Goal: Task Accomplishment & Management: Complete application form

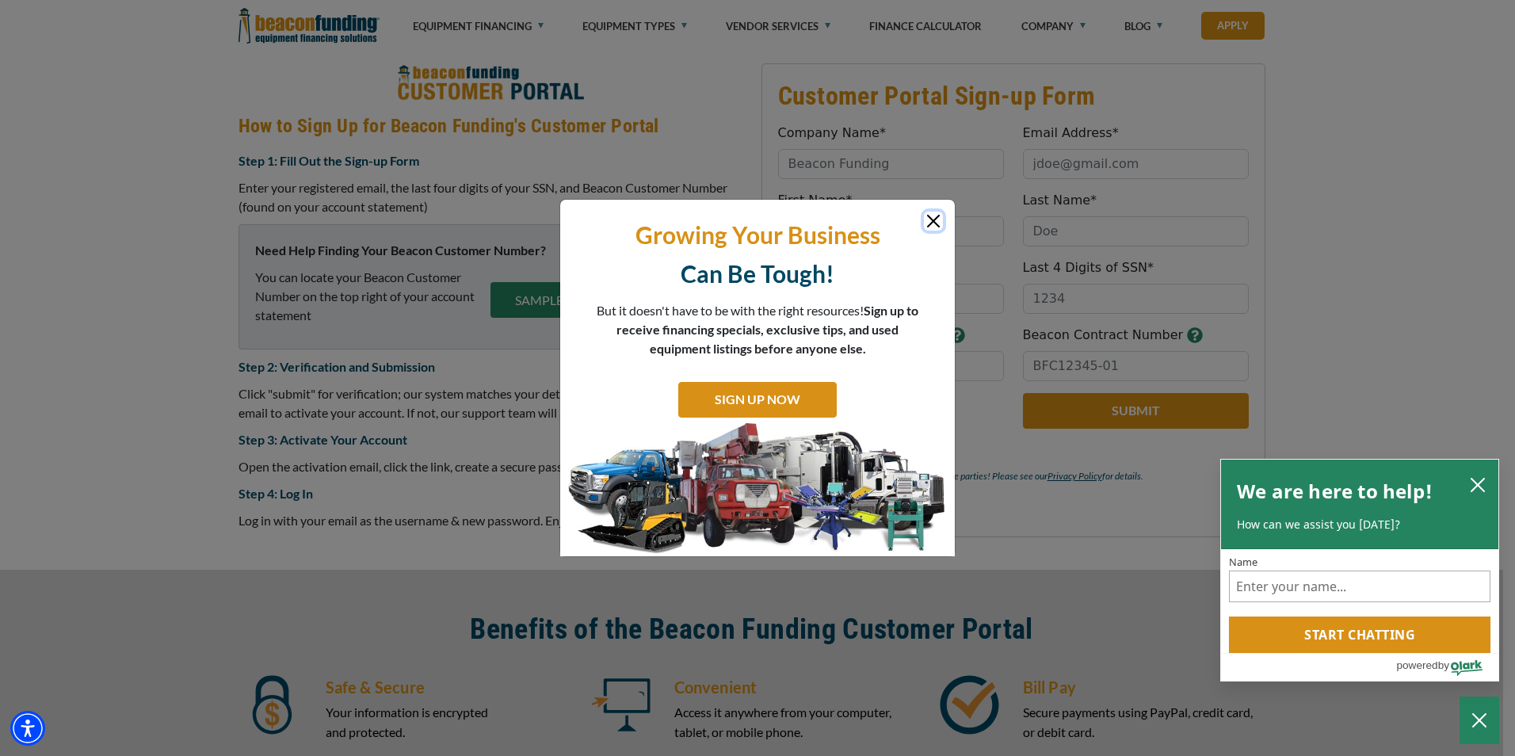
click at [935, 223] on button "Close" at bounding box center [933, 221] width 19 height 19
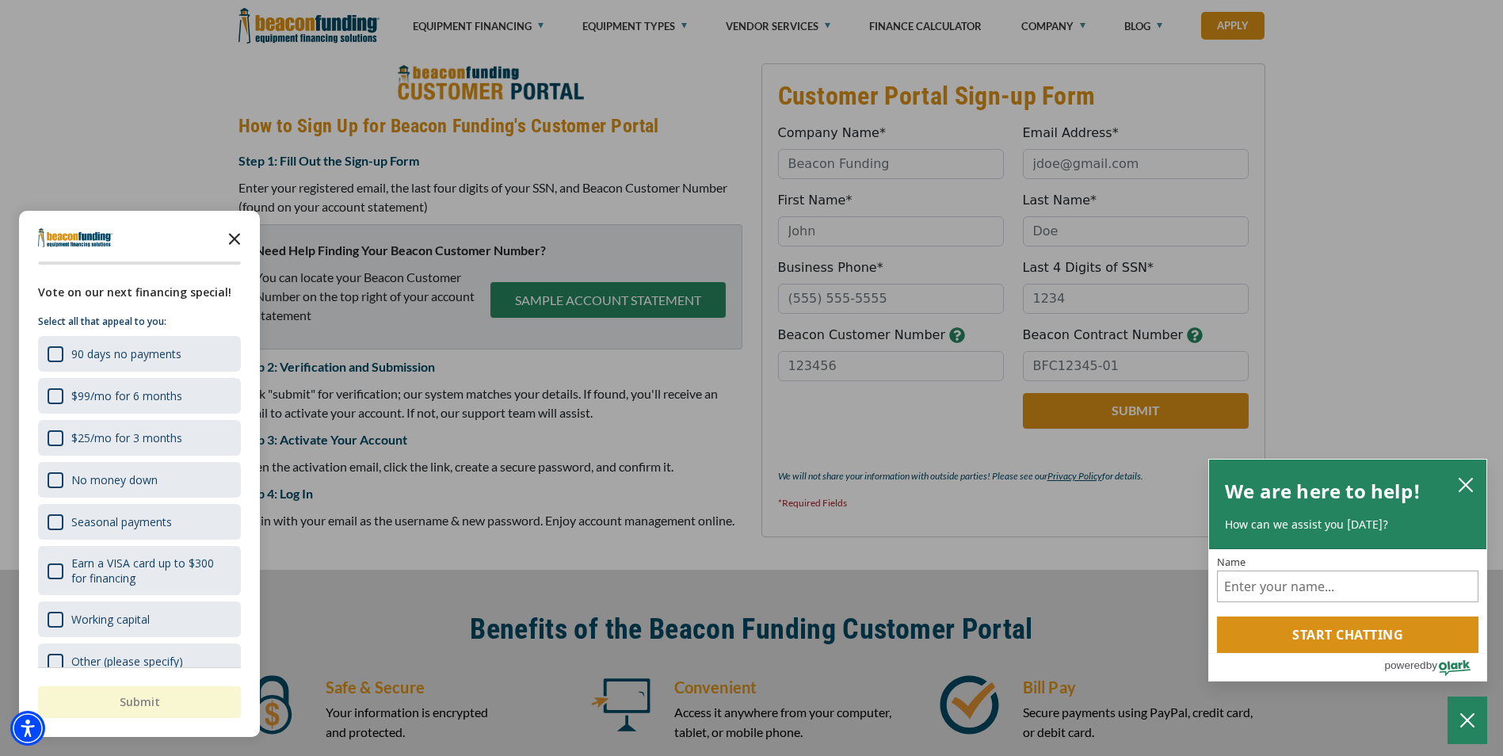
click at [241, 233] on icon "Close the survey" at bounding box center [235, 238] width 32 height 32
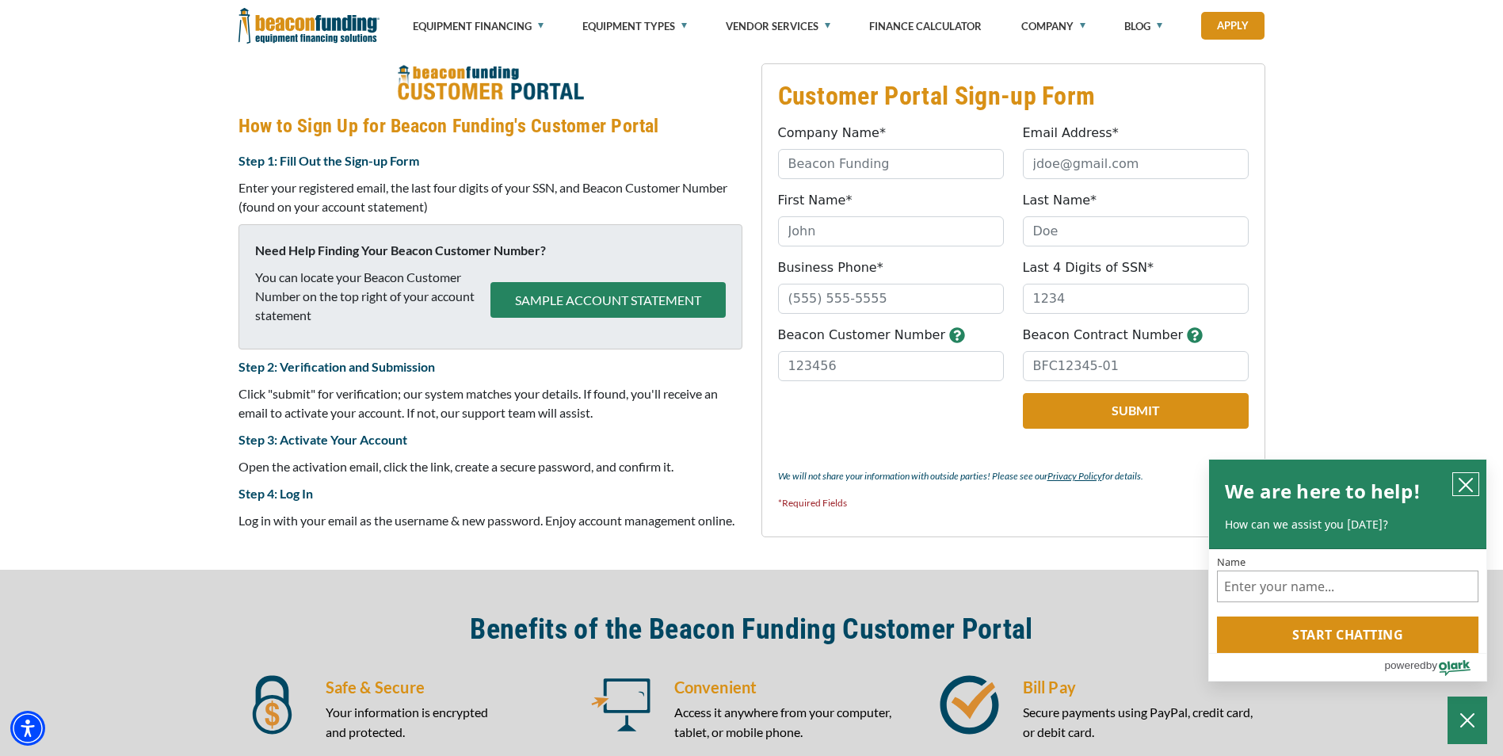
click at [1472, 485] on icon "close chatbox" at bounding box center [1466, 485] width 16 height 16
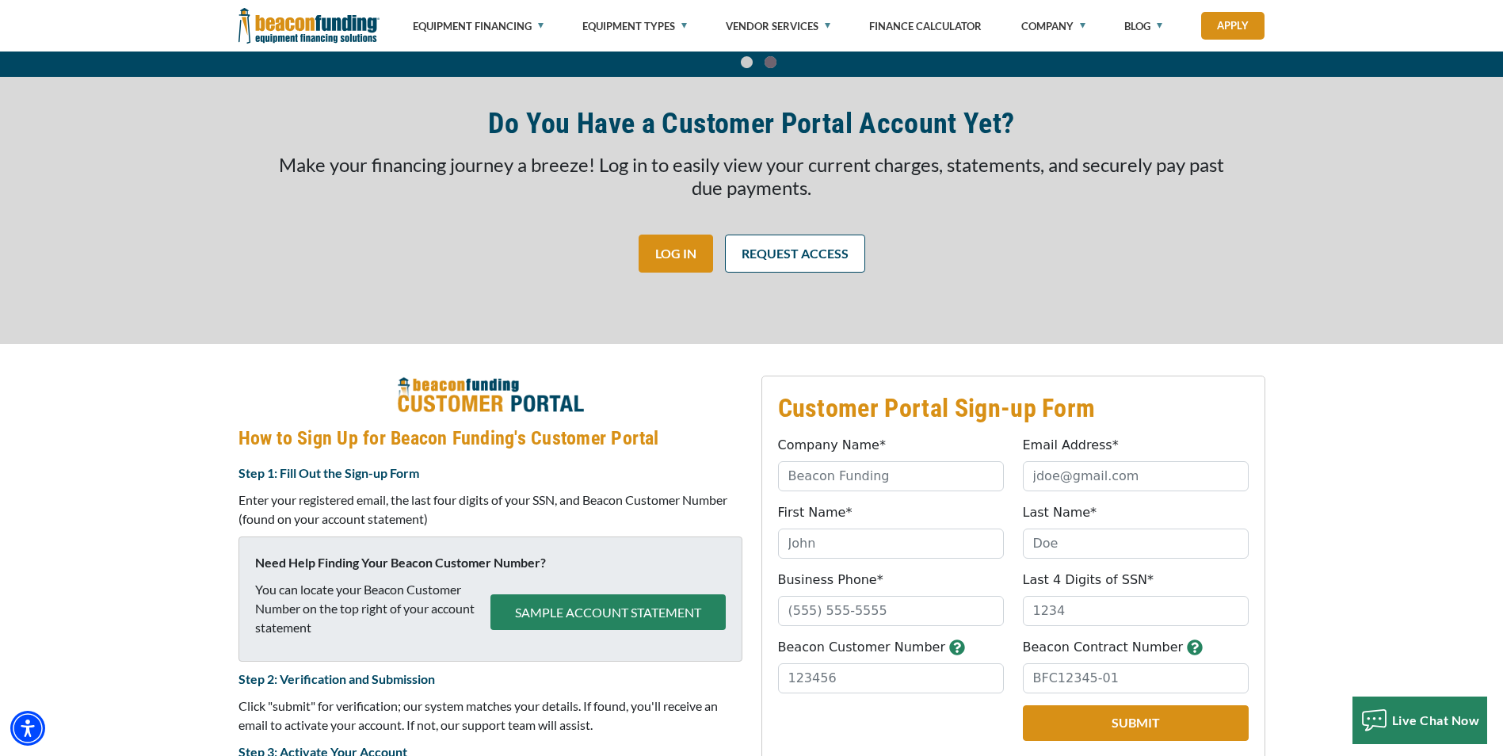
scroll to position [315, 0]
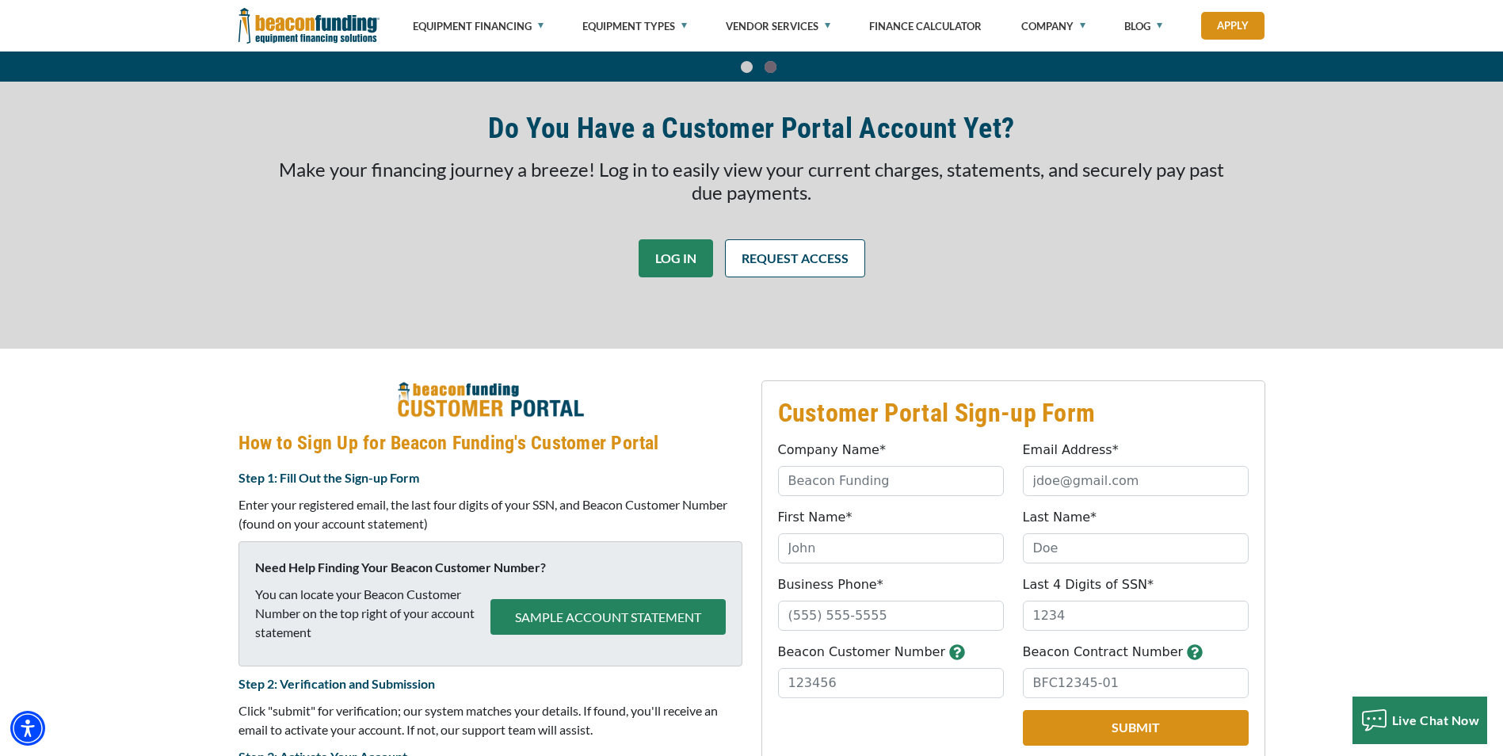
click at [681, 252] on link "LOG IN" at bounding box center [676, 258] width 74 height 38
click at [774, 256] on link "REQUEST ACCESS" at bounding box center [795, 258] width 140 height 38
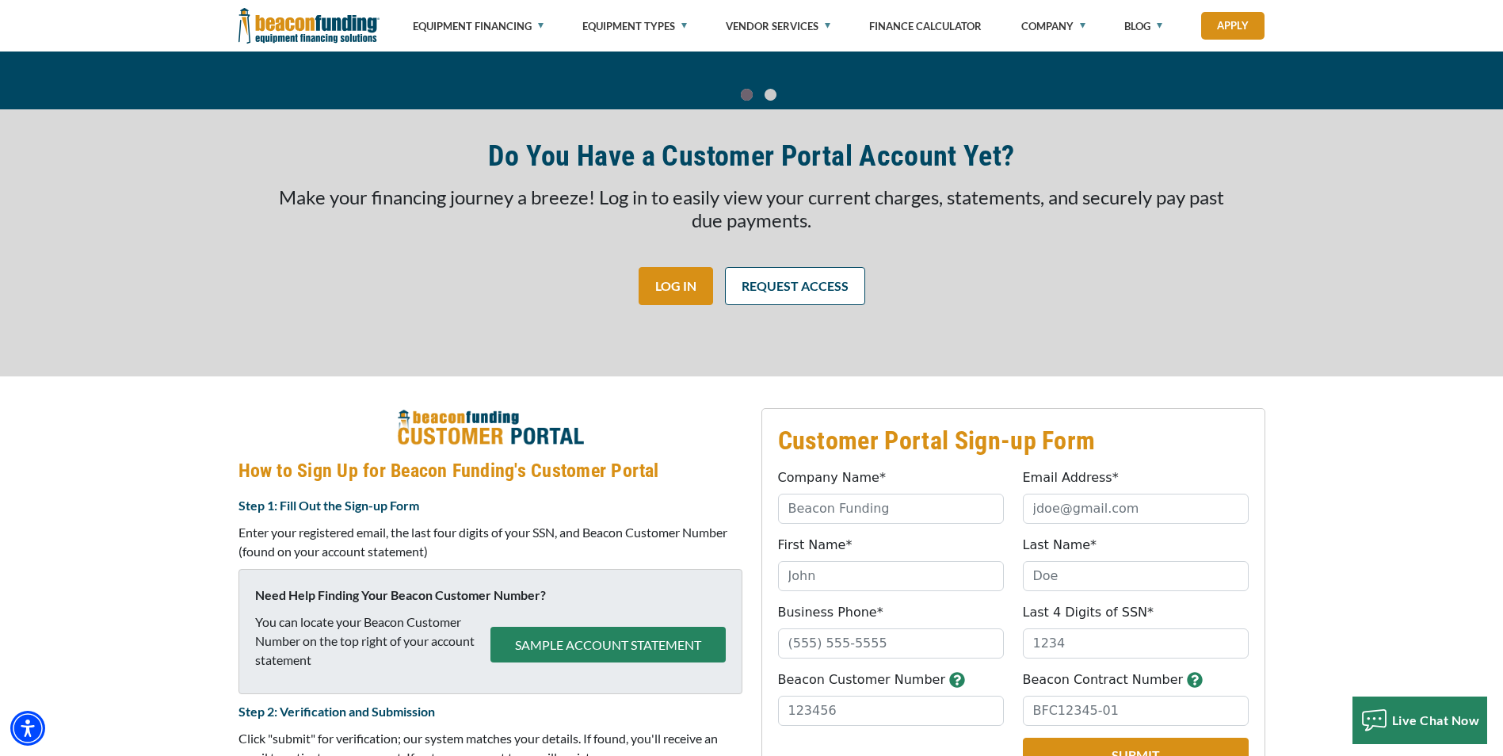
scroll to position [235, 0]
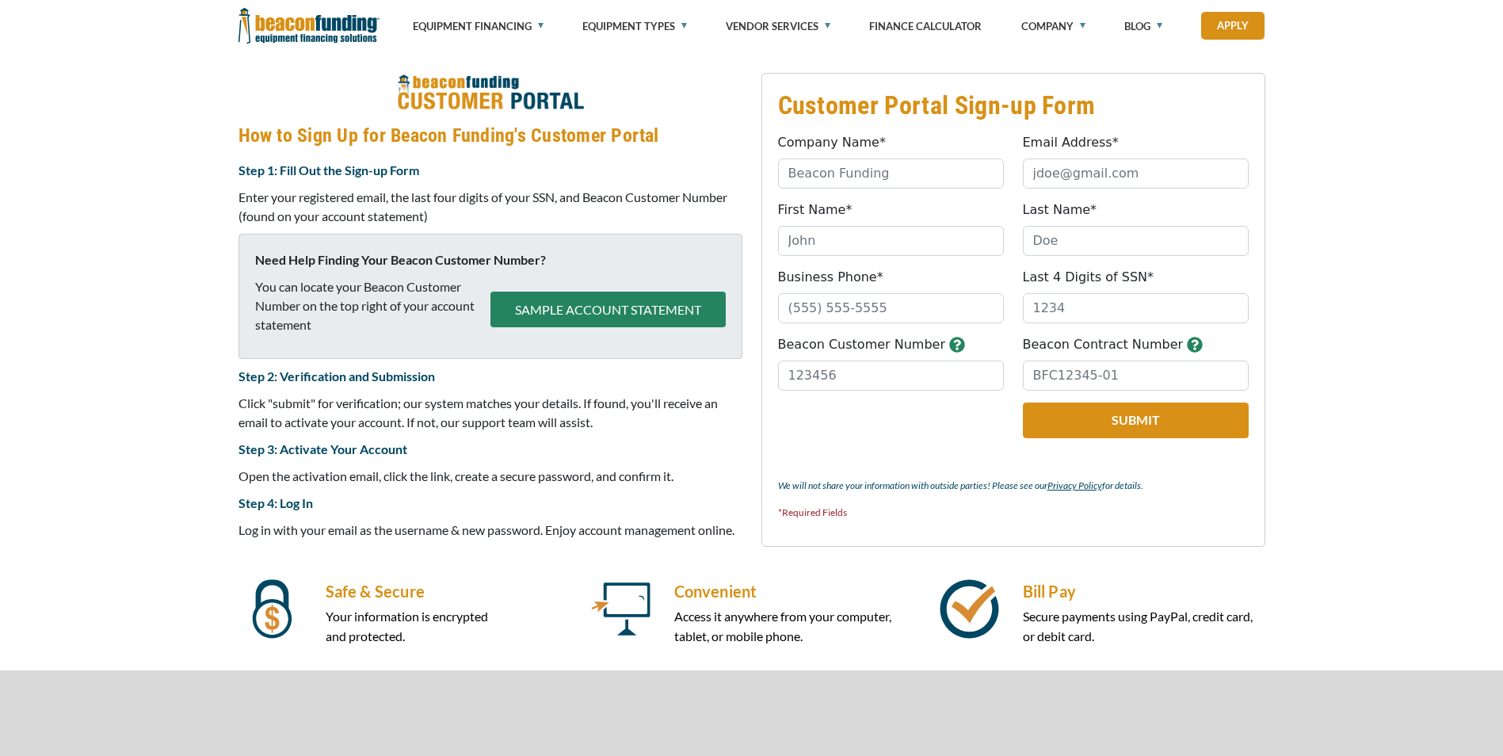
scroll to position [631, 0]
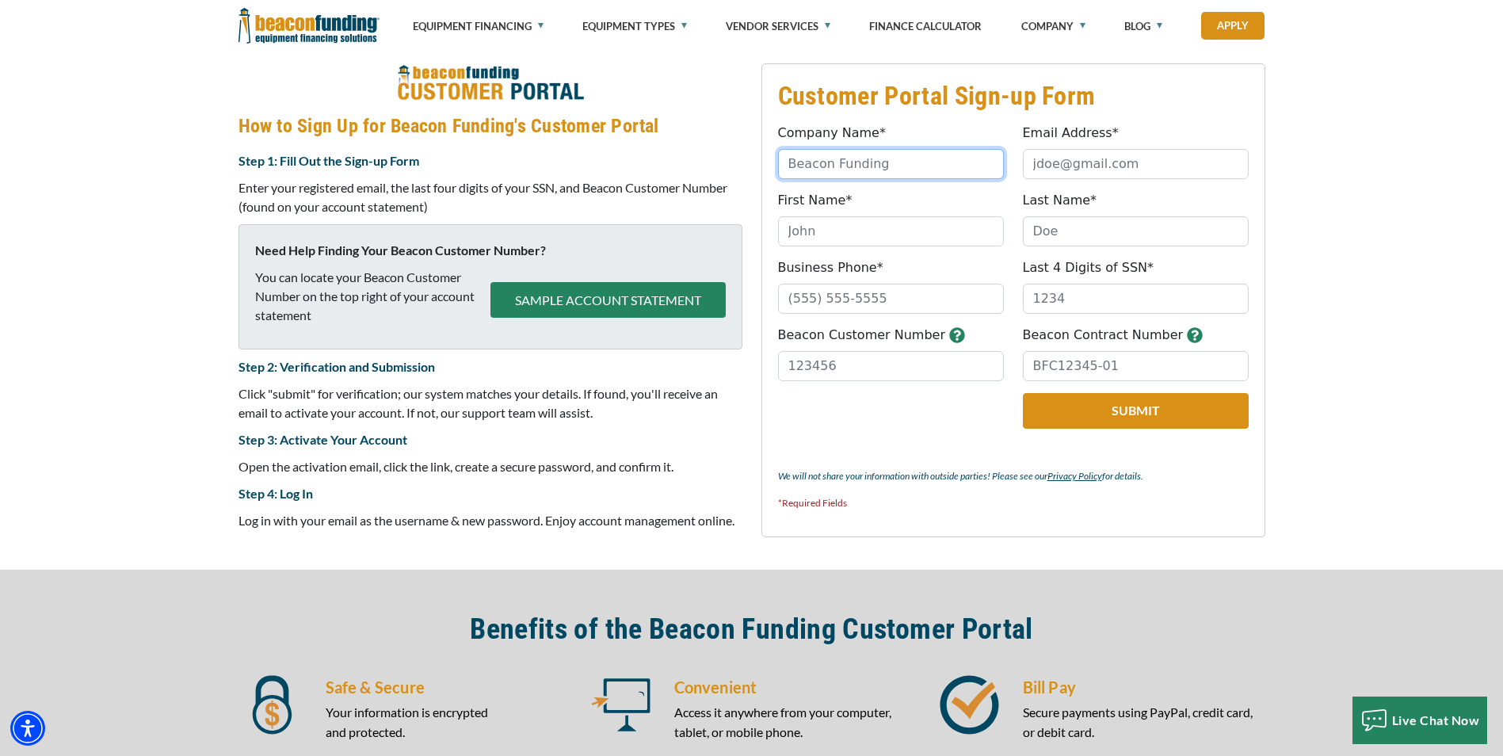
click at [852, 166] on input "Company Name*" at bounding box center [891, 164] width 226 height 30
type input "Hydroseed Supply, LLC"
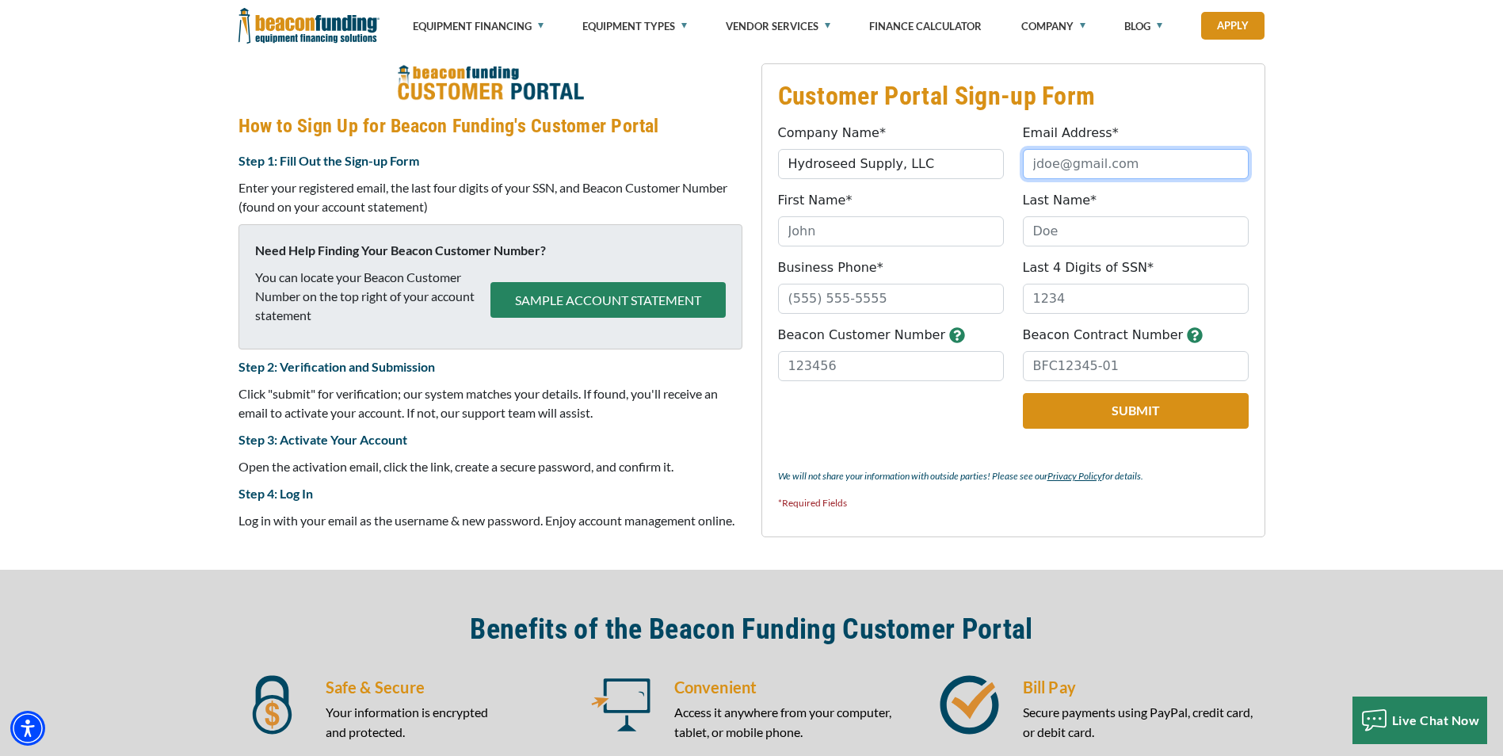
type input "[PERSON_NAME][EMAIL_ADDRESS][DOMAIN_NAME]"
type input "[PERSON_NAME]"
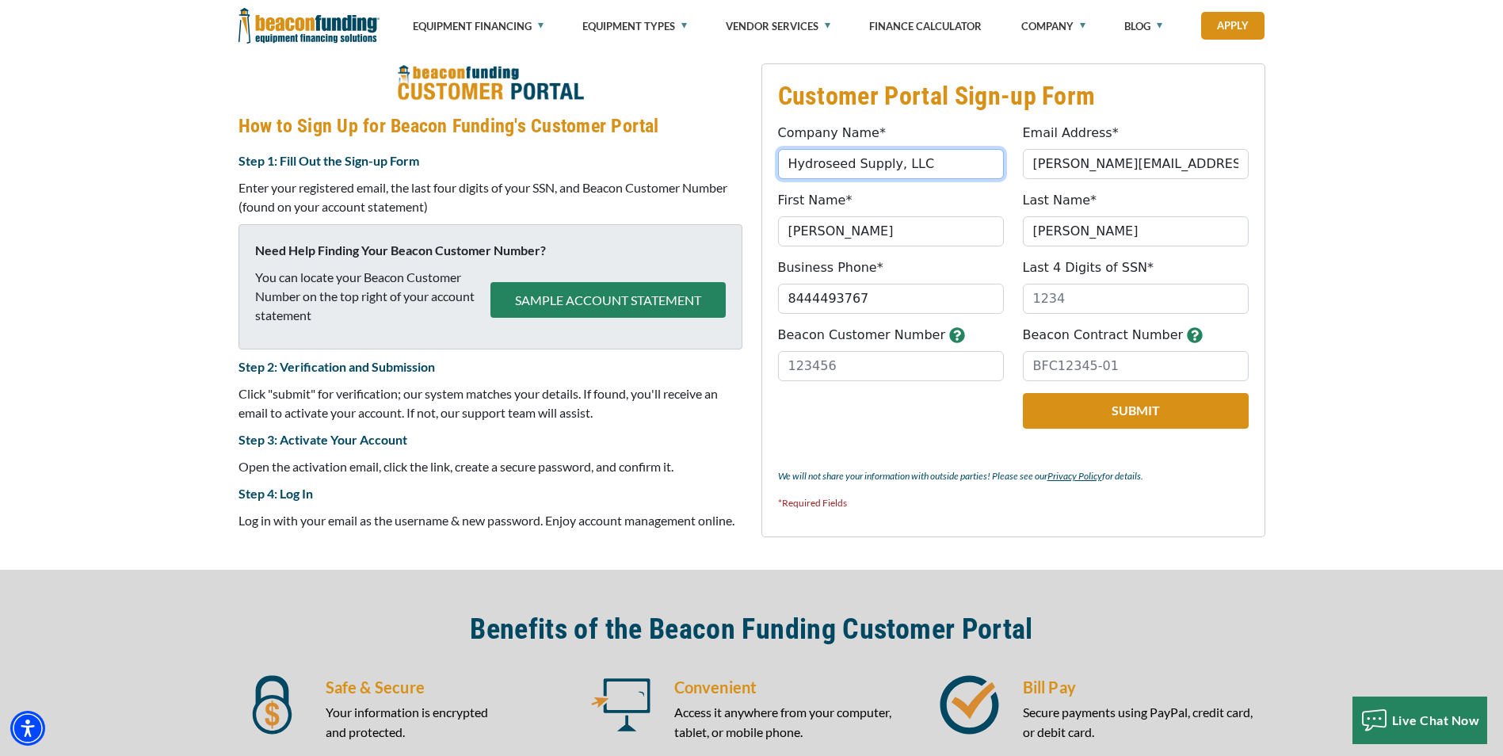
type input "[PHONE_NUMBER]"
click at [1069, 300] on input "Last 4 Digits of SSN*" at bounding box center [1136, 299] width 226 height 30
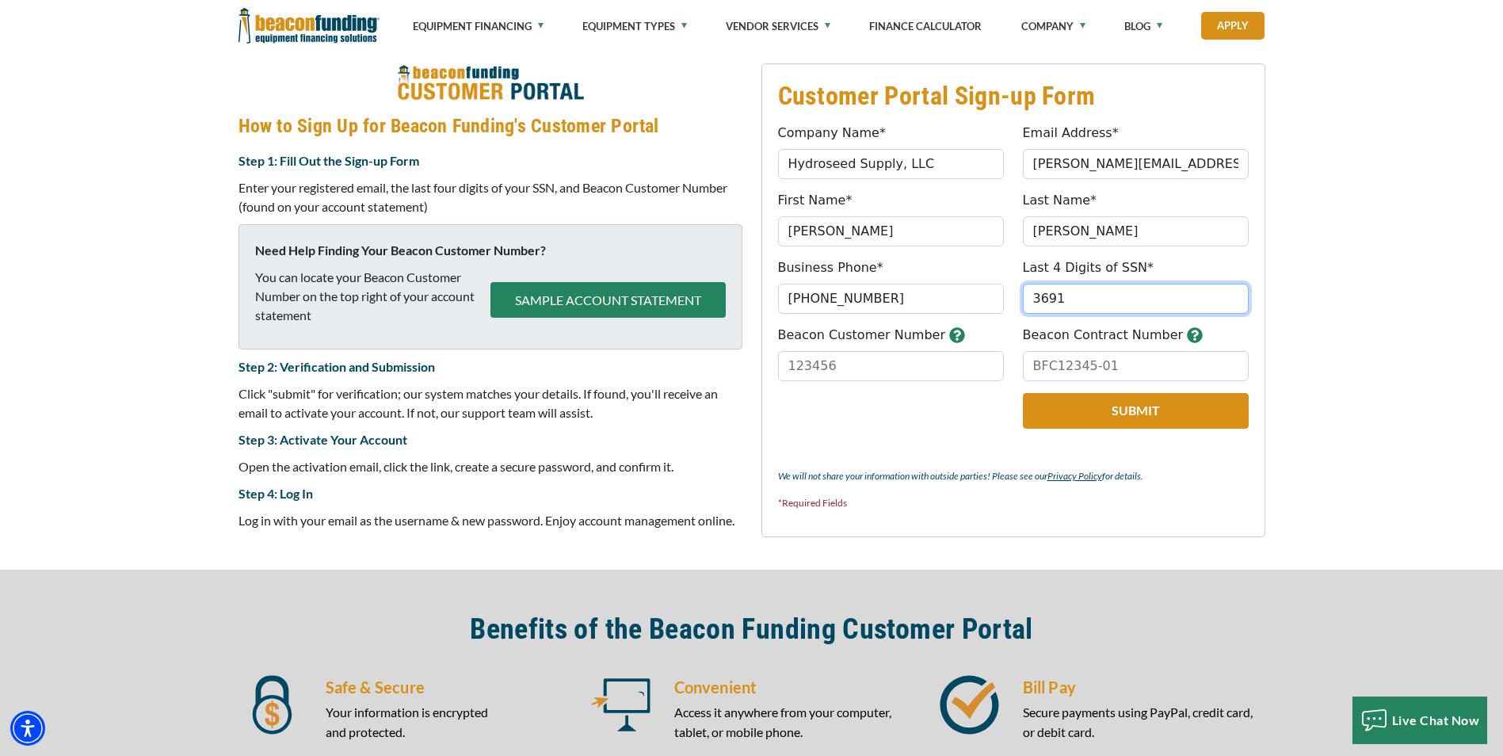
type input "3691"
click at [880, 371] on input "Beacon Customer Number" at bounding box center [891, 366] width 226 height 30
click at [1090, 372] on input "Beacon Contract Number" at bounding box center [1136, 366] width 226 height 30
click at [849, 365] on input "Beacon Customer Number" at bounding box center [891, 366] width 226 height 30
type input "33935"
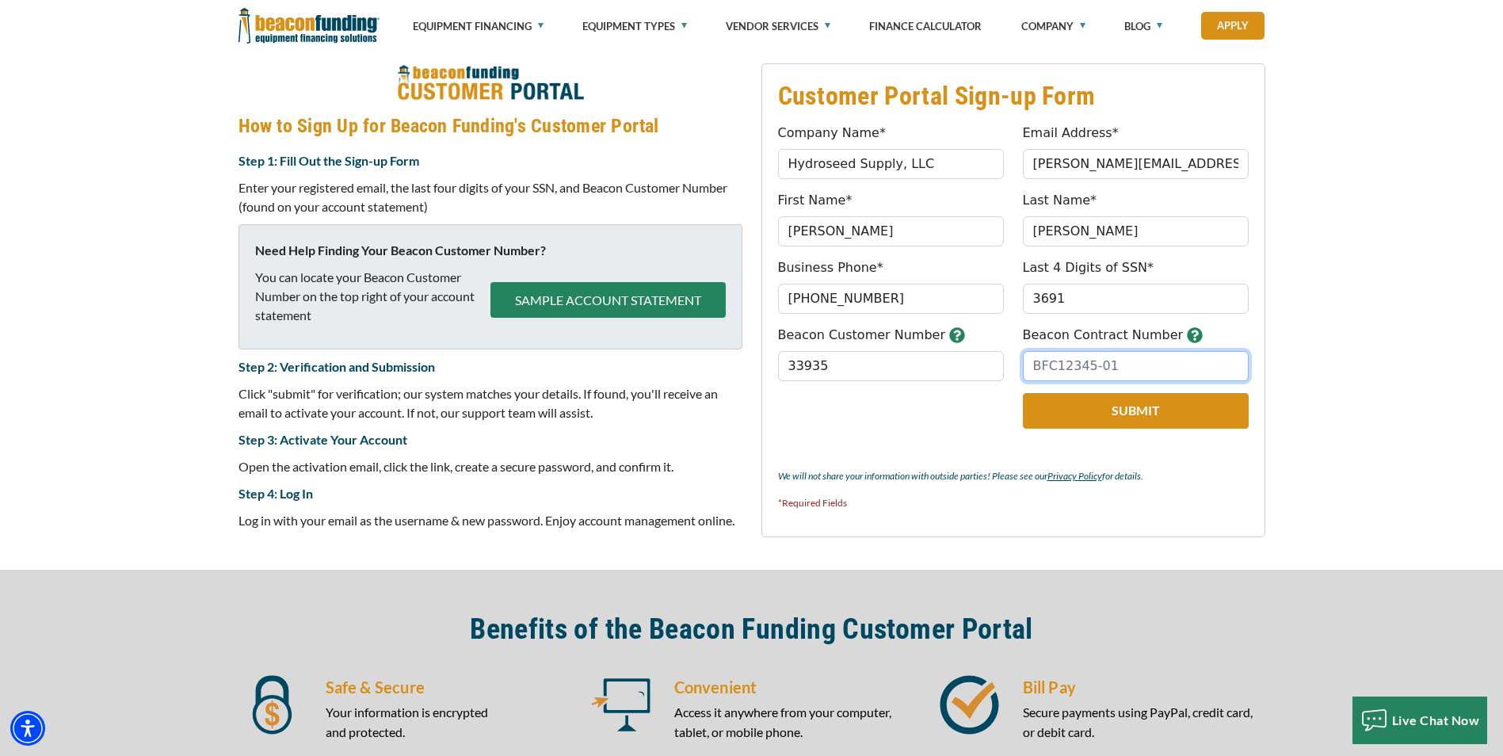
click at [1051, 375] on input "Beacon Contract Number" at bounding box center [1136, 366] width 226 height 30
click at [1187, 337] on icon "button" at bounding box center [1195, 335] width 16 height 16
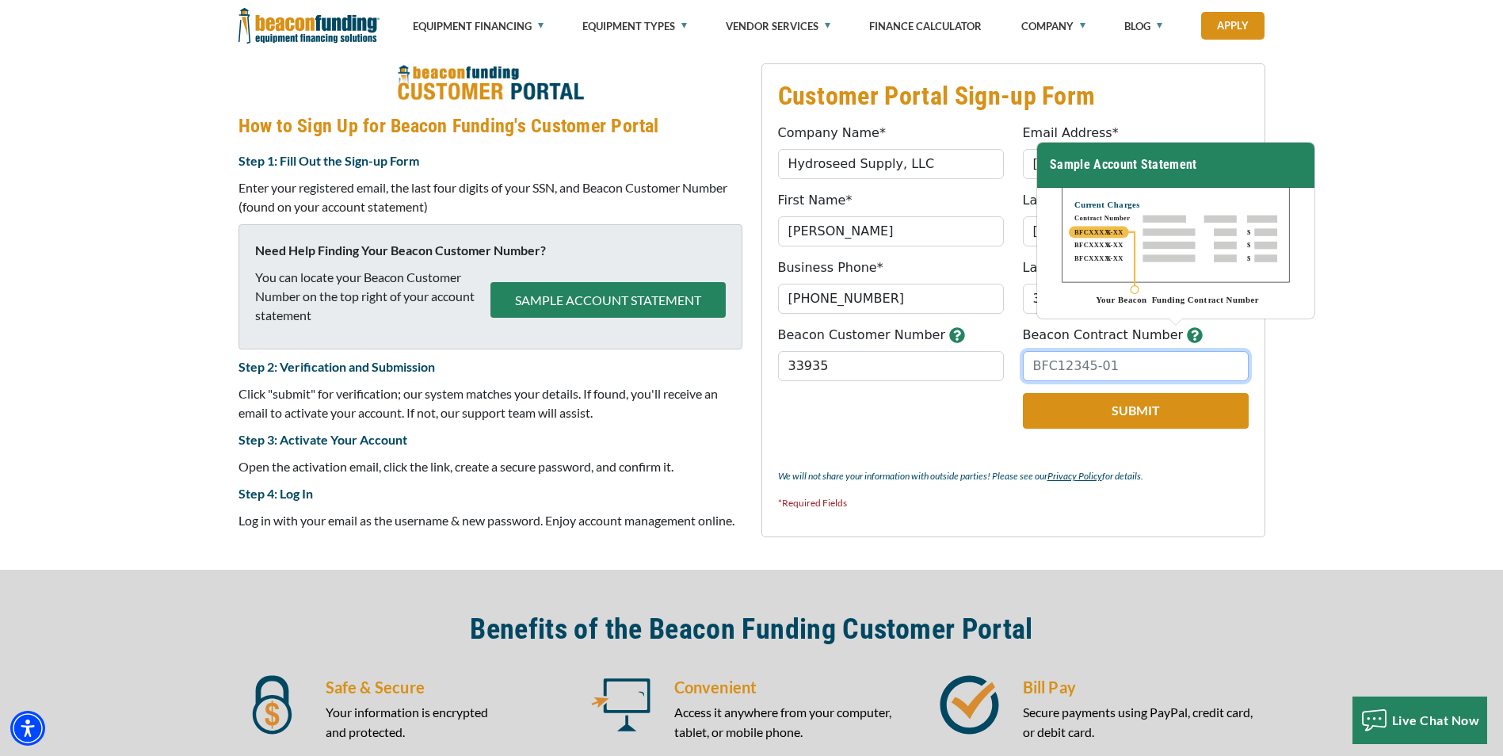
click at [1095, 370] on input "Beacon Contract Number" at bounding box center [1136, 366] width 226 height 30
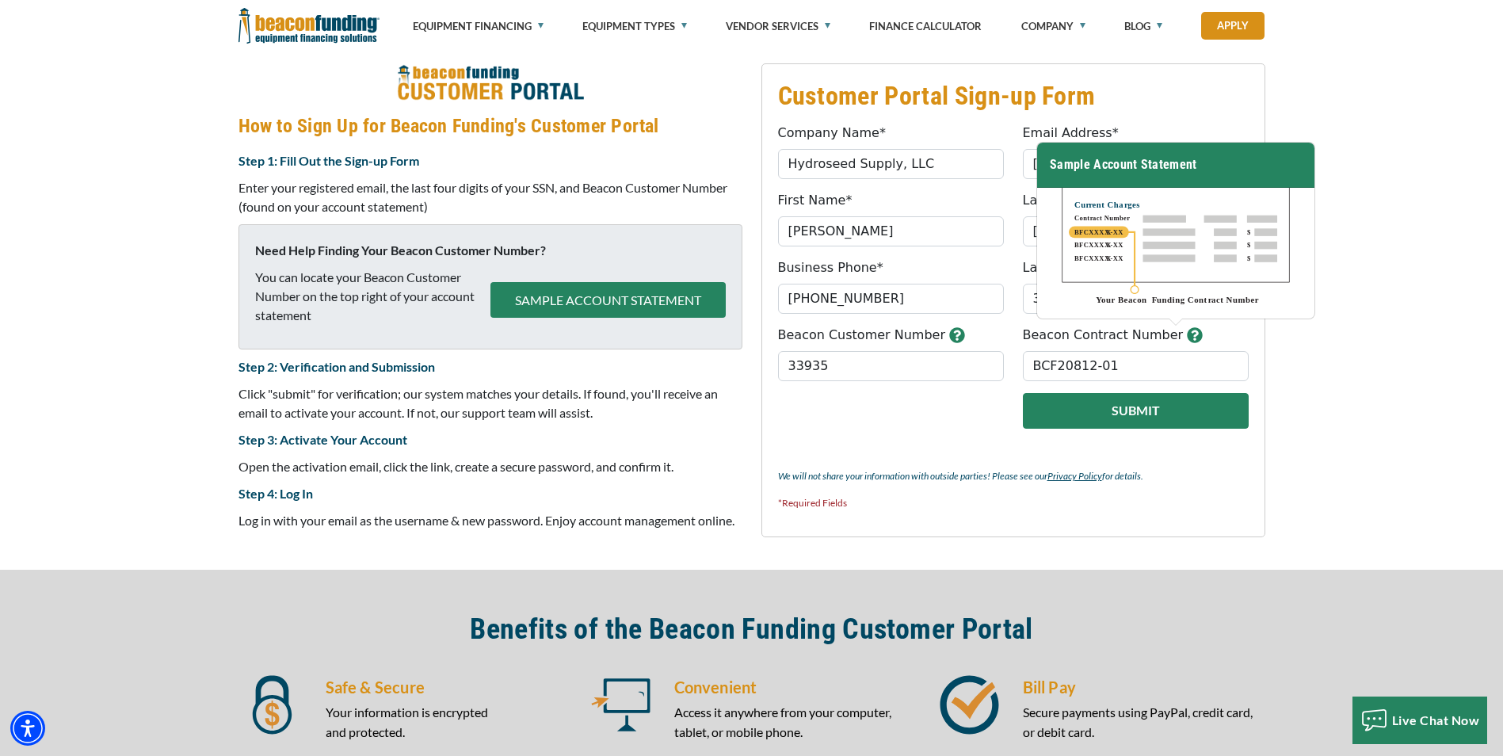
click at [1062, 406] on button "Submit" at bounding box center [1136, 411] width 226 height 36
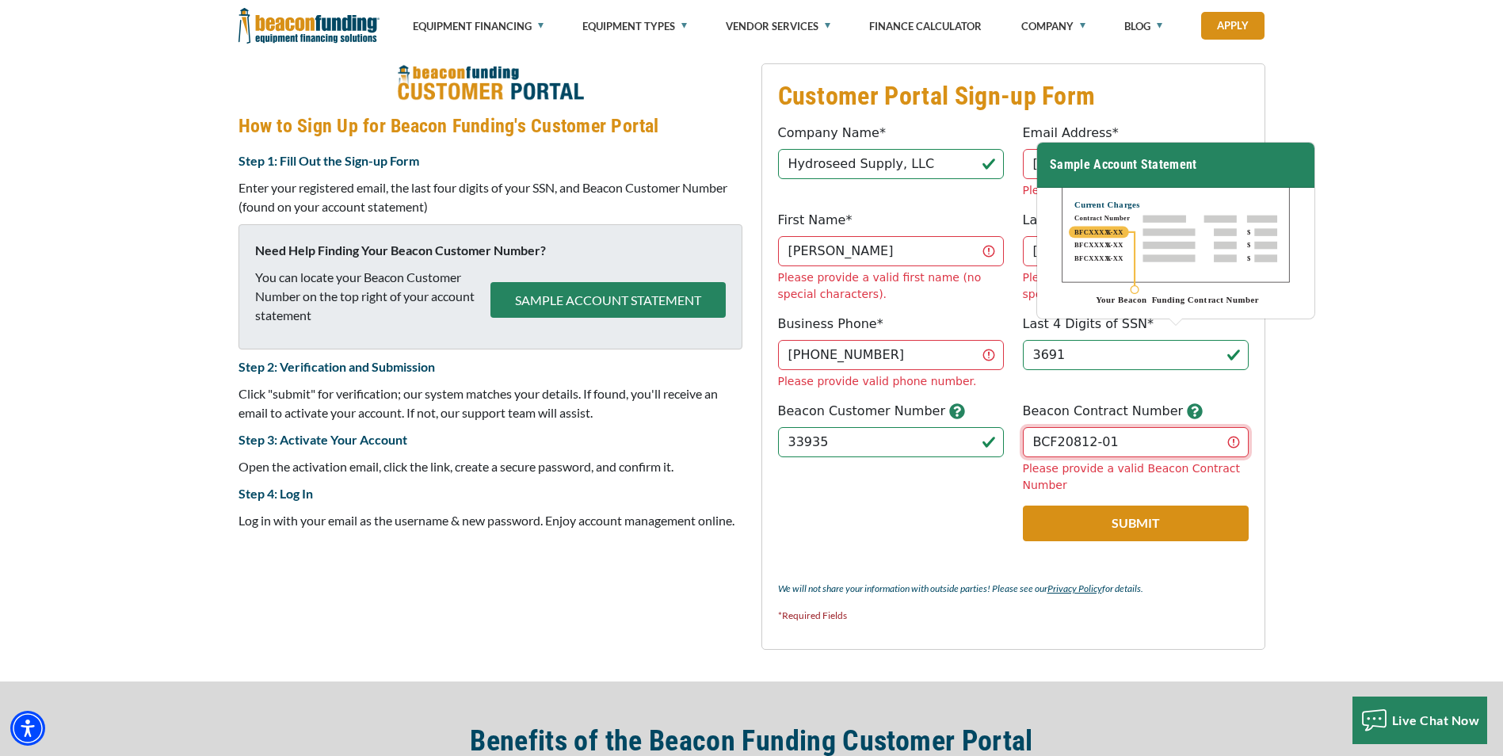
click at [1126, 427] on input "BCF20812-01" at bounding box center [1136, 442] width 226 height 30
click at [1051, 427] on input "BCF20812-01" at bounding box center [1136, 442] width 226 height 30
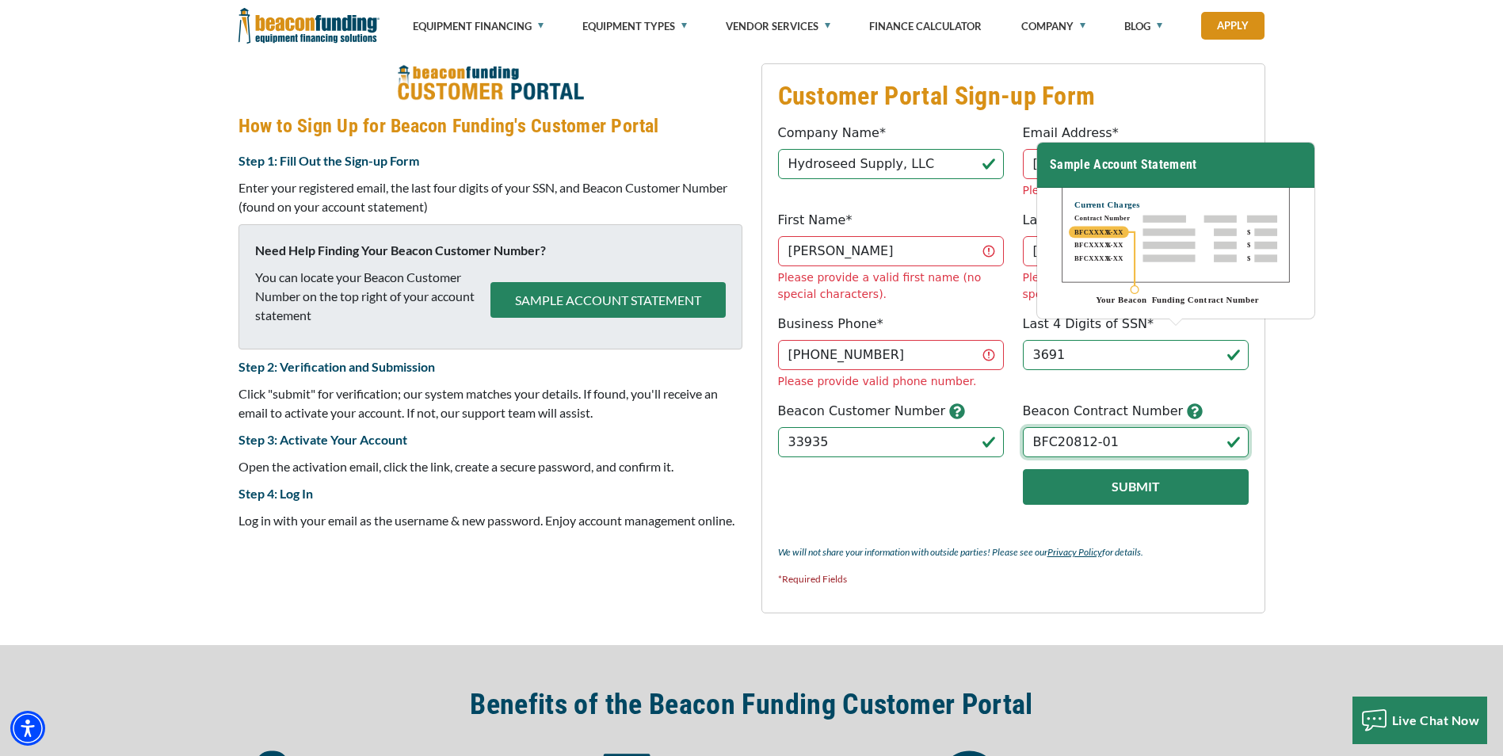
type input "BFC20812-01"
click at [1146, 469] on button "Submit" at bounding box center [1136, 487] width 226 height 36
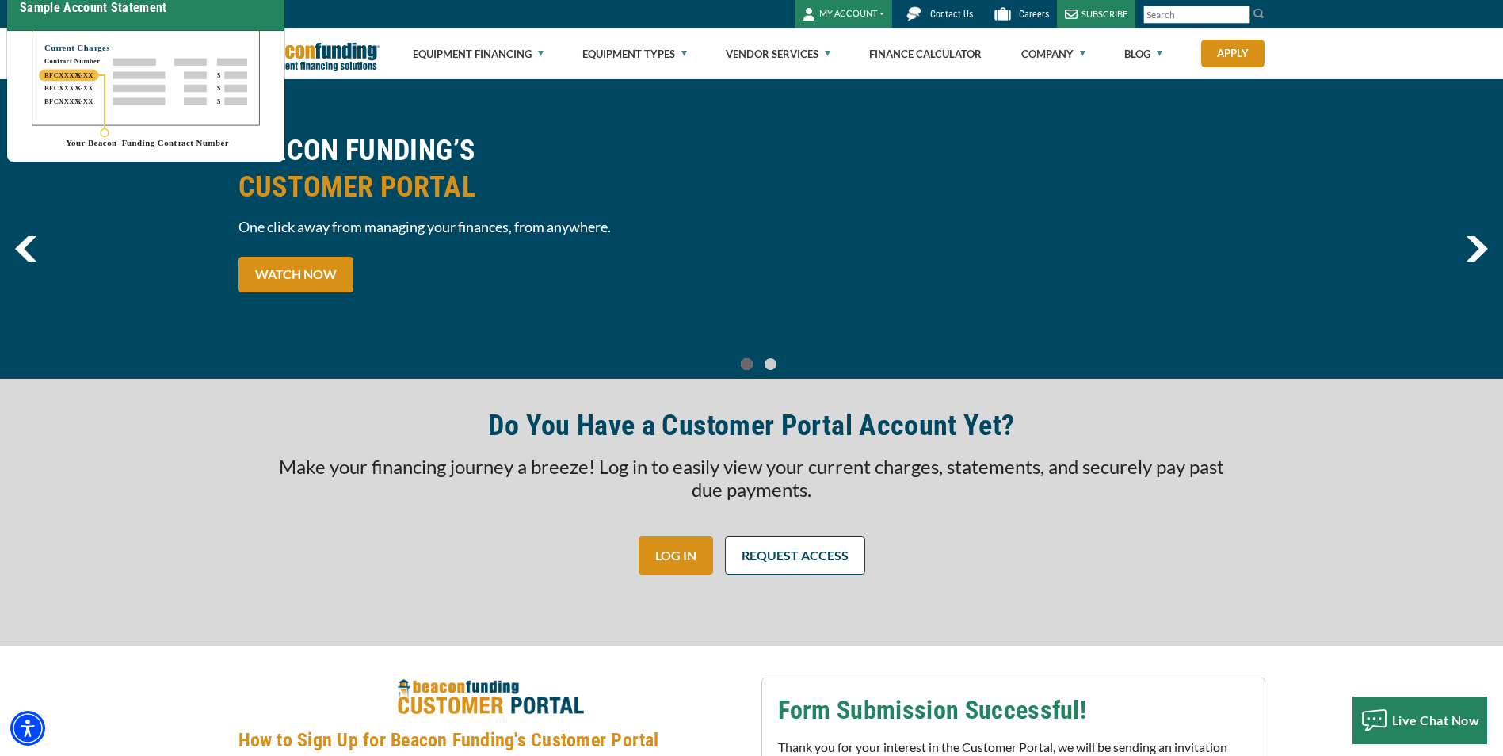
scroll to position [0, 0]
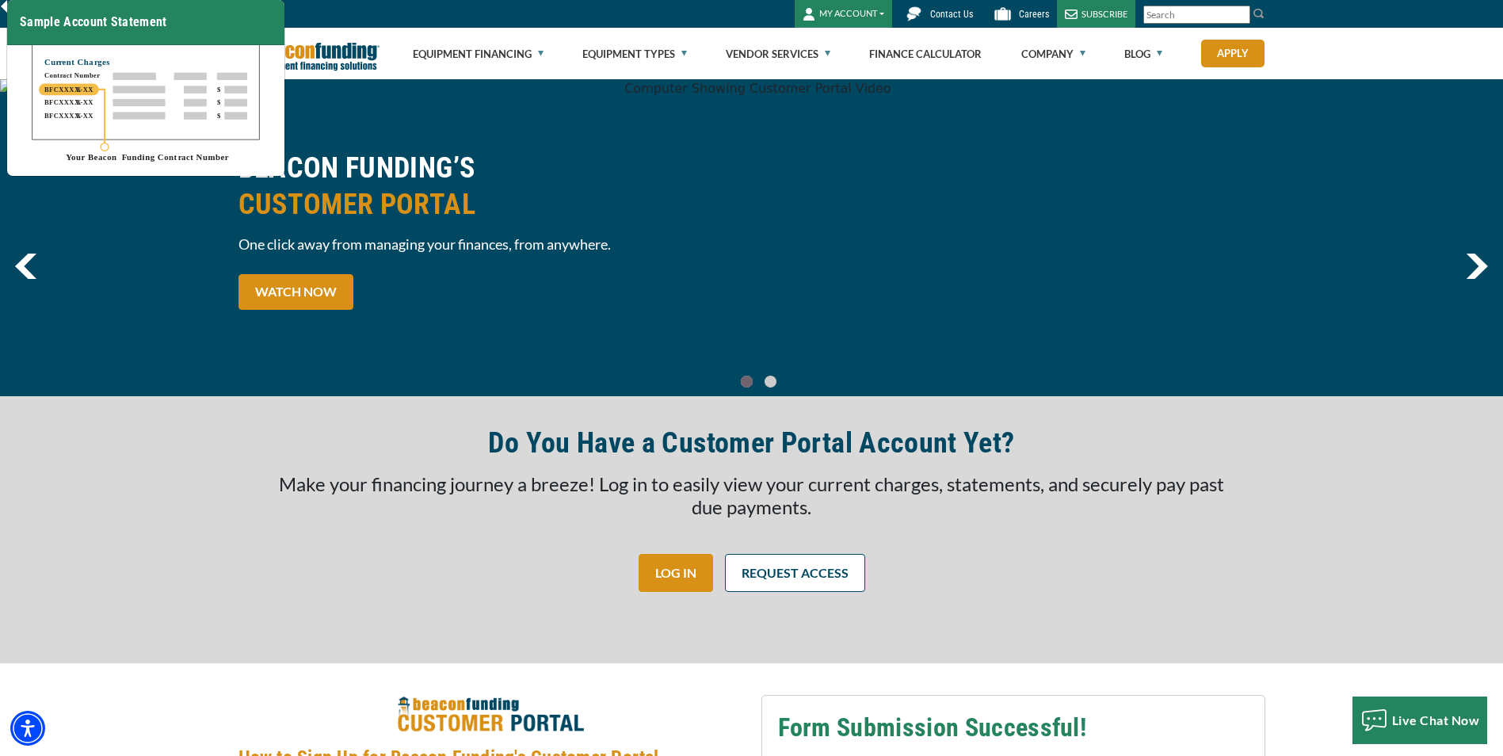
click at [517, 190] on span "CUSTOMER PORTAL" at bounding box center [490, 204] width 504 height 36
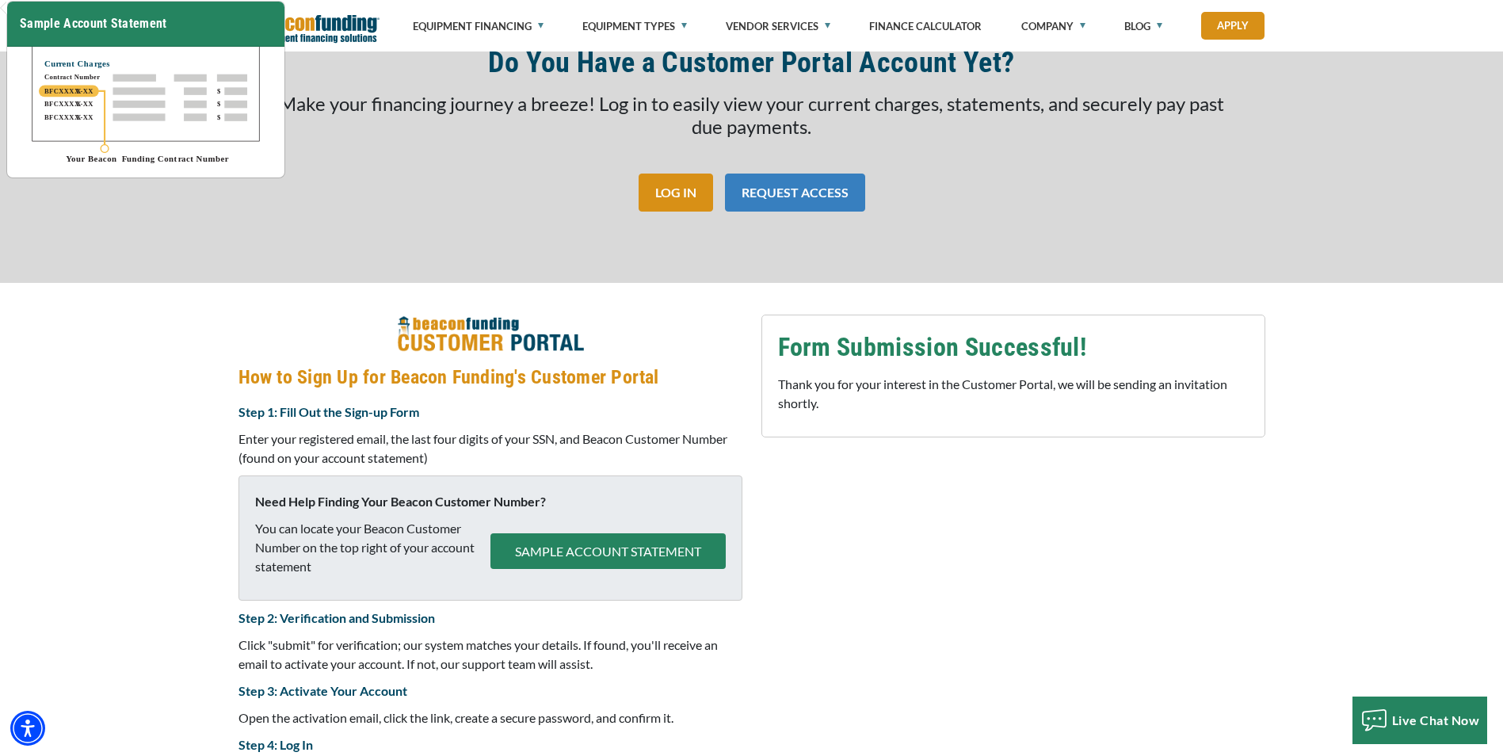
scroll to position [396, 0]
